Goal: Check status: Check status

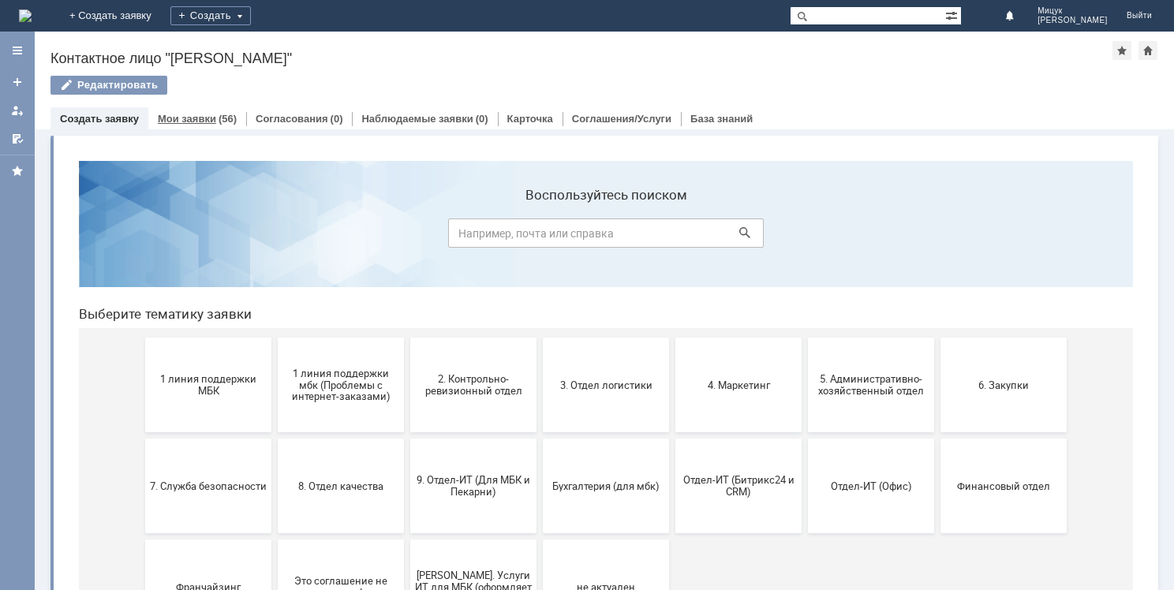
click at [181, 123] on link "Мои заявки" at bounding box center [187, 119] width 58 height 12
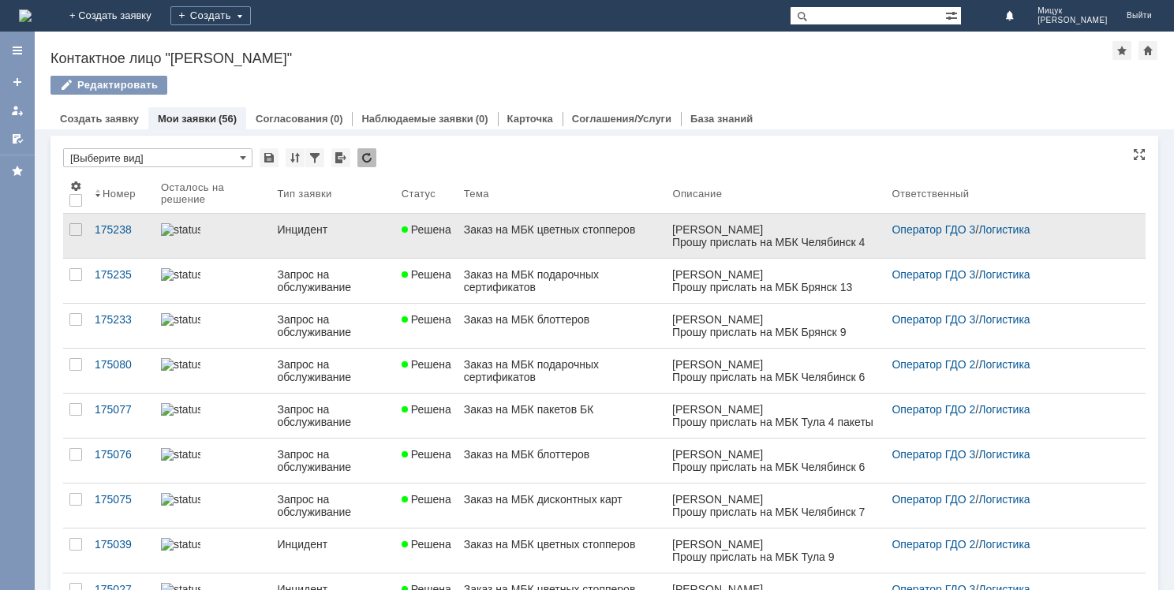
click at [510, 234] on div "Заказ на МБК цветных стопперов" at bounding box center [562, 229] width 196 height 13
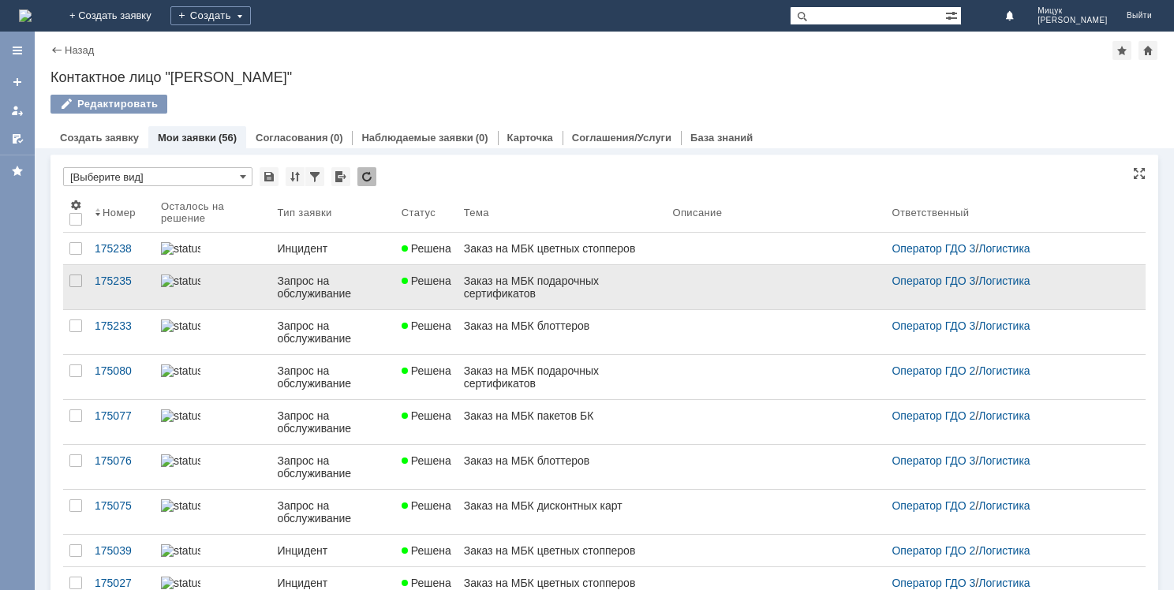
click at [514, 287] on div "Заказ на МБК подарочных сертификатов" at bounding box center [562, 286] width 196 height 25
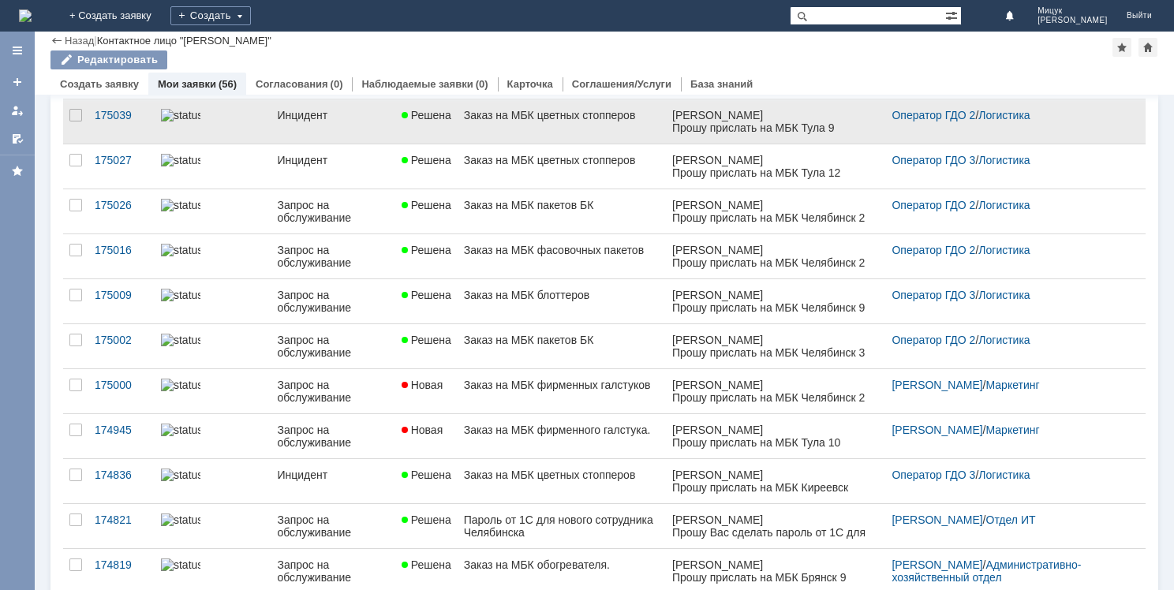
click at [527, 127] on link "Заказ на МБК цветных стопперов" at bounding box center [561, 121] width 209 height 44
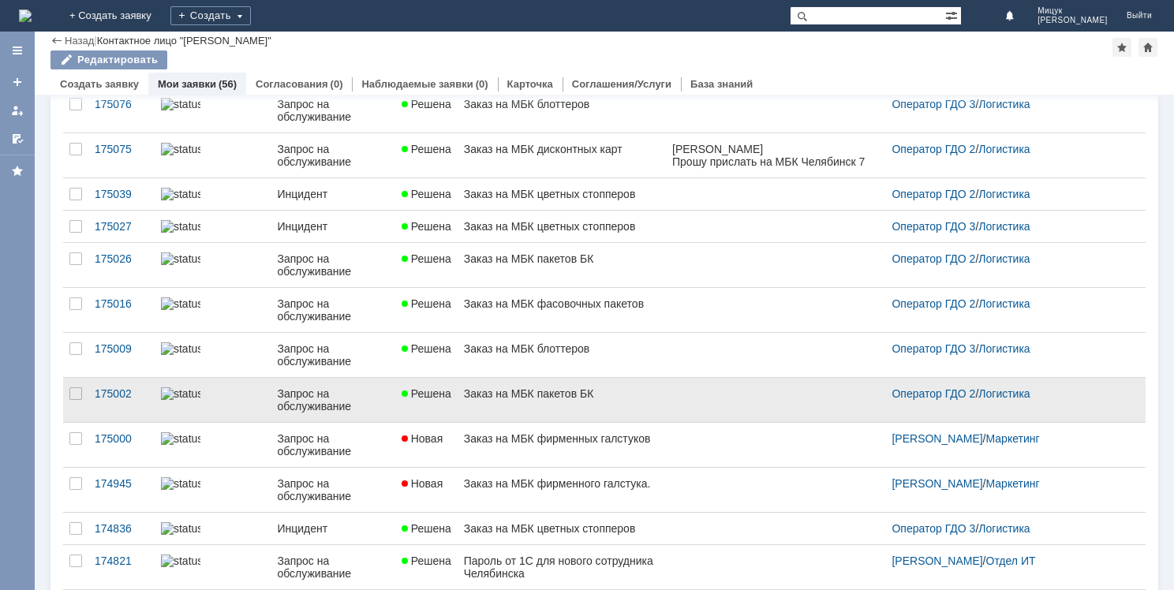
click at [493, 397] on link "Заказ на МБК пакетов БК" at bounding box center [561, 400] width 209 height 44
